Goal: Task Accomplishment & Management: Manage account settings

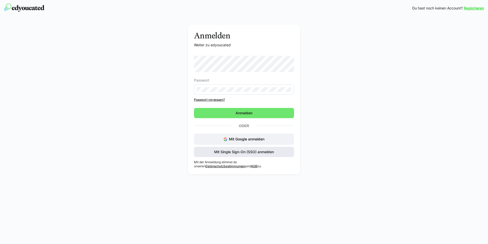
click at [243, 153] on span "Mit Single Sign-On (SSO) anmelden" at bounding box center [244, 151] width 61 height 5
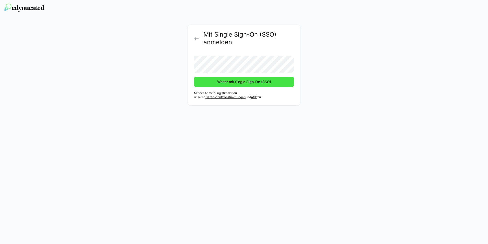
click at [234, 82] on span "Weiter mit Single Sign-On (SSO)" at bounding box center [244, 81] width 55 height 5
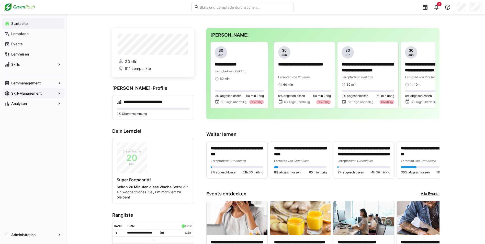
click at [0, 0] on app-navigation-label "Skill-Management" at bounding box center [0, 0] width 0 height 0
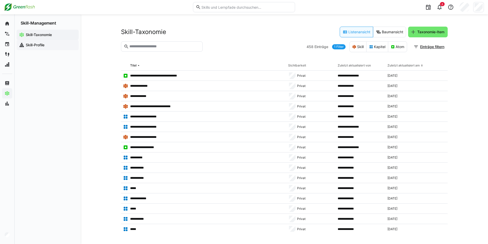
click at [0, 0] on app-navigation-label "Skill-Profile" at bounding box center [0, 0] width 0 height 0
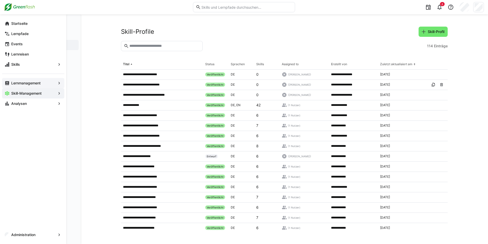
click at [0, 0] on app-navigation-label "Lernmanagement" at bounding box center [0, 0] width 0 height 0
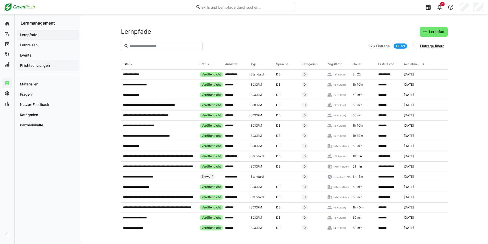
click at [34, 62] on div "Pflichtschulungen" at bounding box center [48, 65] width 62 height 10
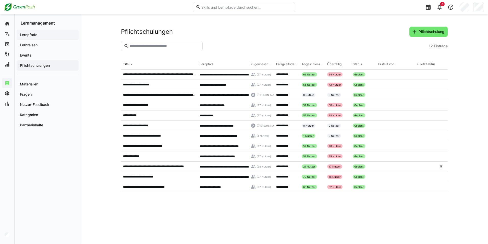
click at [0, 0] on app-navigation-label "Lernpfade" at bounding box center [0, 0] width 0 height 0
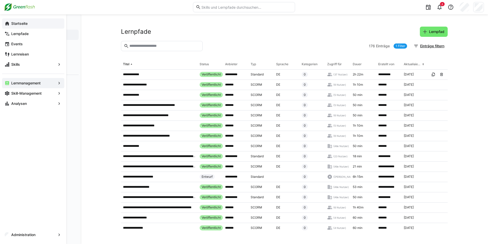
click at [7, 23] on eds-icon at bounding box center [7, 23] width 5 height 5
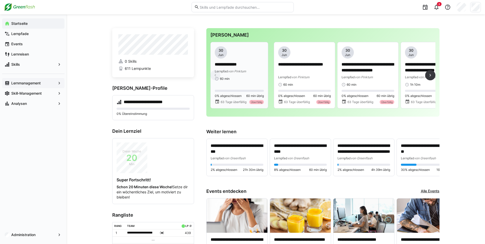
click at [246, 78] on div "60 min" at bounding box center [239, 79] width 49 height 4
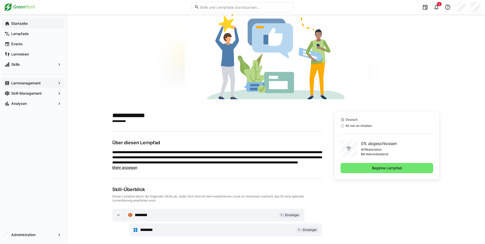
scroll to position [49, 0]
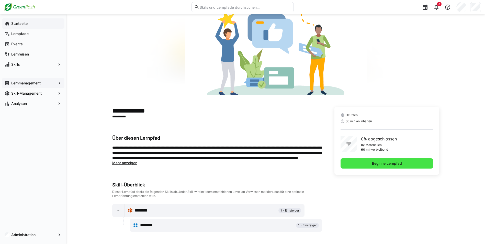
click at [380, 163] on span "Beginne Lernpfad" at bounding box center [386, 163] width 31 height 5
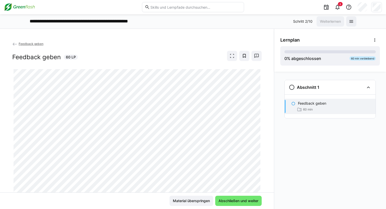
click at [21, 45] on span "Feedback geben" at bounding box center [31, 44] width 25 height 4
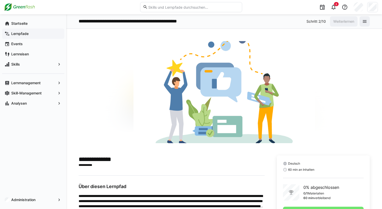
click at [0, 0] on app-navigation-label "Startseite" at bounding box center [0, 0] width 0 height 0
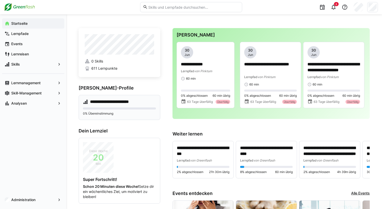
click at [108, 104] on h4 "**********" at bounding box center [114, 101] width 49 height 5
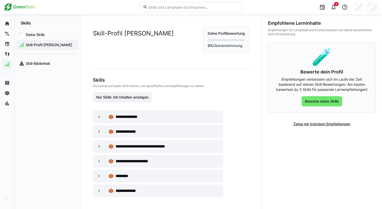
scroll to position [1, 0]
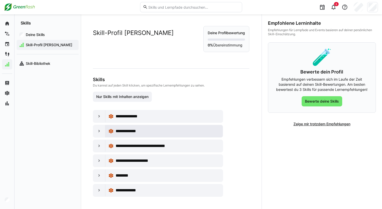
click at [158, 129] on div "**********" at bounding box center [168, 131] width 104 height 6
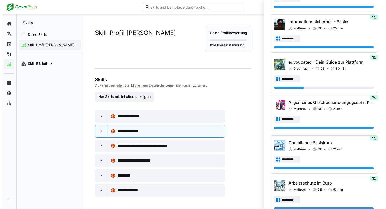
scroll to position [358, 0]
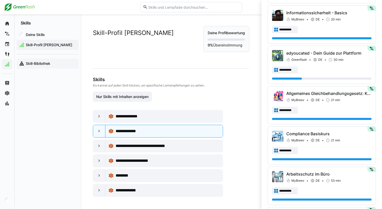
click at [0, 0] on app-navigation-label "Skill-Bibliothek" at bounding box center [0, 0] width 0 height 0
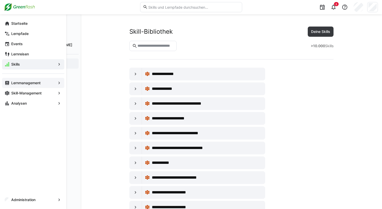
click at [0, 0] on app-navigation-label "Lernmanagement" at bounding box center [0, 0] width 0 height 0
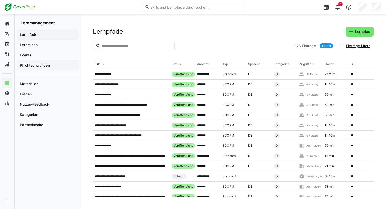
click at [0, 0] on app-navigation-label "Pflichtschulungen" at bounding box center [0, 0] width 0 height 0
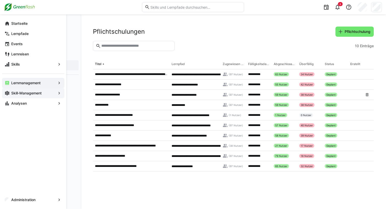
click at [0, 0] on app-navigation-label "Skill-Management" at bounding box center [0, 0] width 0 height 0
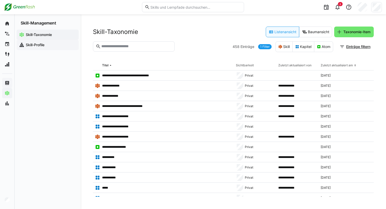
click at [39, 47] on span "Skill-Profile" at bounding box center [50, 44] width 51 height 5
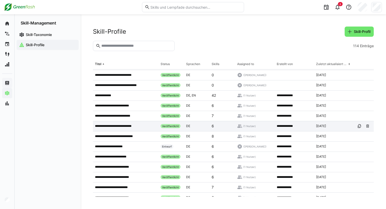
scroll to position [26, 0]
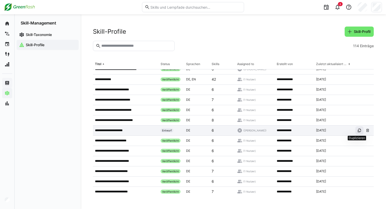
click at [358, 129] on eds-icon at bounding box center [360, 130] width 4 height 4
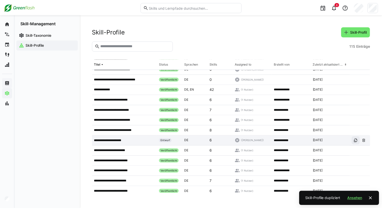
scroll to position [36, 0]
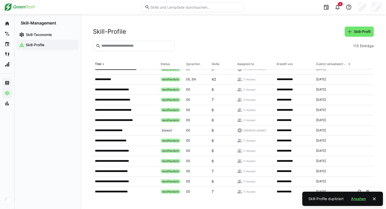
click at [359, 197] on span "Ansehen" at bounding box center [358, 198] width 16 height 5
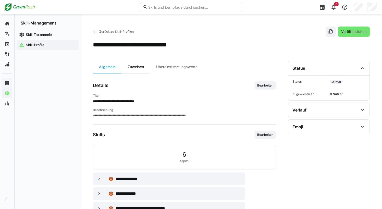
click at [132, 66] on div "Zuweisen" at bounding box center [136, 67] width 29 height 12
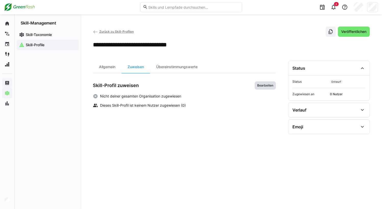
click at [269, 87] on span "Bearbeiten" at bounding box center [265, 86] width 17 height 4
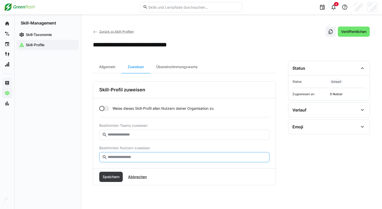
click at [124, 159] on input "text" at bounding box center [187, 157] width 160 height 5
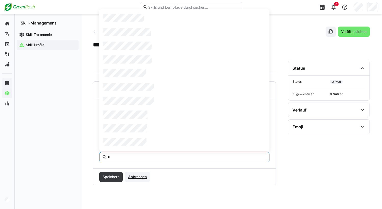
type input "*"
click at [133, 177] on span "Abbrechen" at bounding box center [137, 176] width 20 height 5
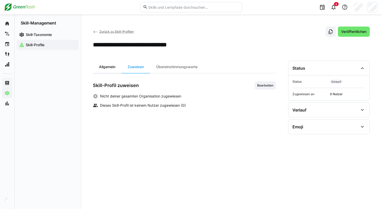
click at [112, 67] on div "Allgemein" at bounding box center [107, 67] width 29 height 12
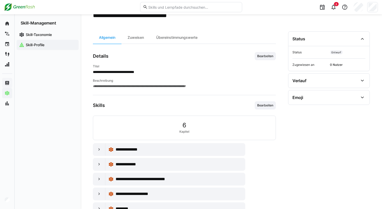
scroll to position [11, 0]
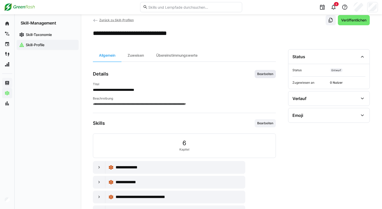
click at [260, 75] on span "Bearbeiten" at bounding box center [265, 74] width 17 height 4
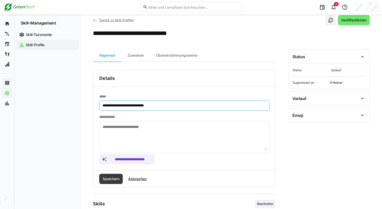
drag, startPoint x: 121, startPoint y: 105, endPoint x: 82, endPoint y: 98, distance: 38.8
click at [89, 104] on div "**********" at bounding box center [232, 172] width 302 height 338
drag, startPoint x: 139, startPoint y: 105, endPoint x: 143, endPoint y: 108, distance: 4.4
click at [143, 108] on input "**********" at bounding box center [184, 105] width 165 height 5
type input "**********"
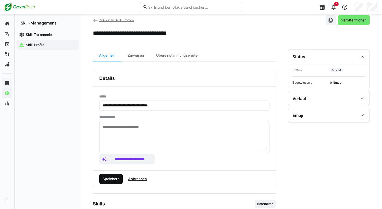
click at [114, 179] on span "Speichern" at bounding box center [111, 178] width 18 height 5
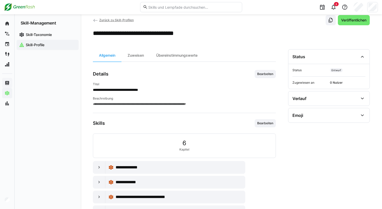
click at [106, 20] on span "Zurück zu Skill-Profilen" at bounding box center [116, 20] width 34 height 4
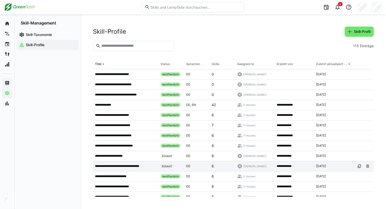
click at [126, 167] on p "**********" at bounding box center [119, 166] width 49 height 4
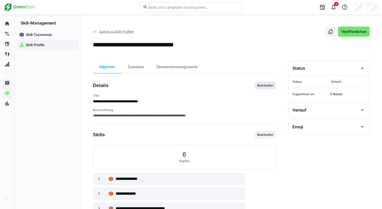
click at [269, 85] on span "Bearbeiten" at bounding box center [265, 86] width 17 height 4
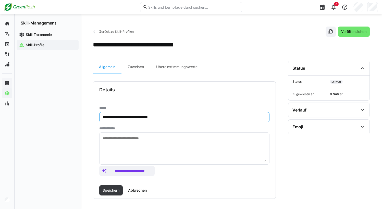
drag, startPoint x: 137, startPoint y: 117, endPoint x: 121, endPoint y: 117, distance: 16.1
click at [121, 117] on input "**********" at bounding box center [184, 117] width 165 height 5
type input "**********"
click at [112, 190] on span "Speichern" at bounding box center [111, 190] width 18 height 5
